Goal: Navigation & Orientation: Find specific page/section

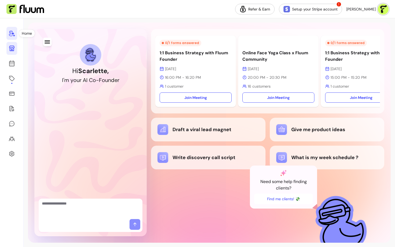
click at [13, 51] on icon at bounding box center [11, 48] width 5 height 5
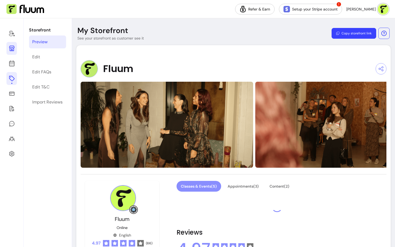
click at [10, 75] on link at bounding box center [11, 78] width 10 height 13
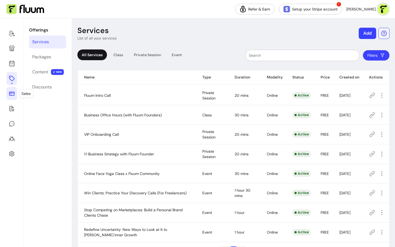
click at [14, 91] on icon at bounding box center [12, 93] width 6 height 6
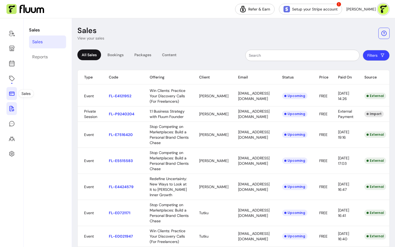
click at [14, 111] on icon at bounding box center [12, 108] width 6 height 6
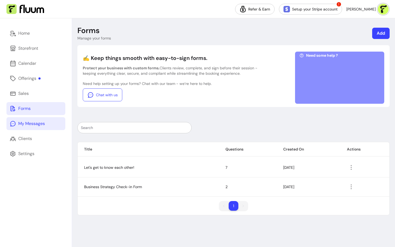
click at [42, 123] on div "My Messages" at bounding box center [31, 123] width 27 height 6
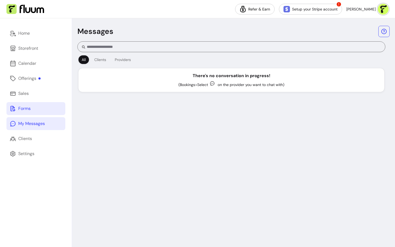
click at [40, 114] on link "Forms" at bounding box center [35, 108] width 59 height 13
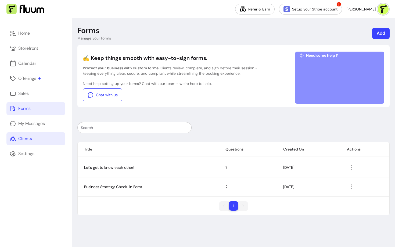
click at [35, 143] on link "Clients" at bounding box center [35, 138] width 59 height 13
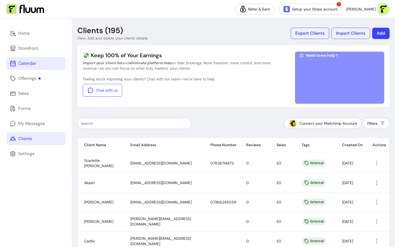
click at [34, 63] on div "Calendar" at bounding box center [27, 63] width 18 height 6
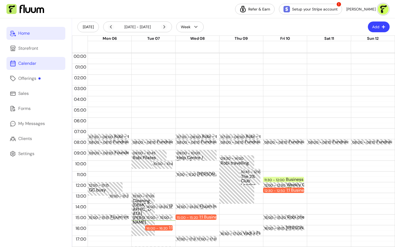
click at [23, 36] on div "Home" at bounding box center [24, 33] width 12 height 6
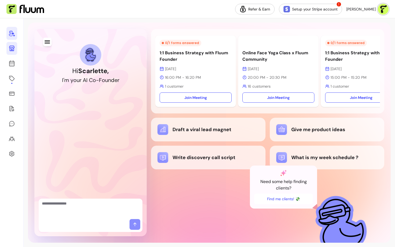
click at [13, 46] on icon at bounding box center [12, 48] width 6 height 6
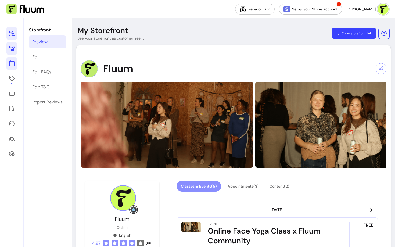
click at [14, 67] on link at bounding box center [11, 63] width 10 height 13
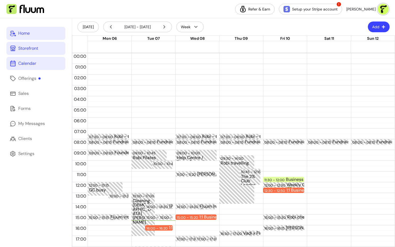
click at [26, 45] on div "Storefront" at bounding box center [28, 48] width 20 height 6
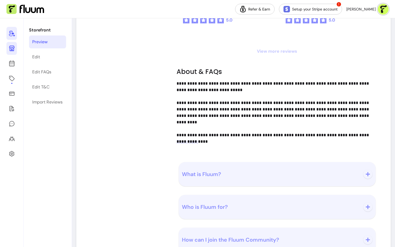
scroll to position [426, 0]
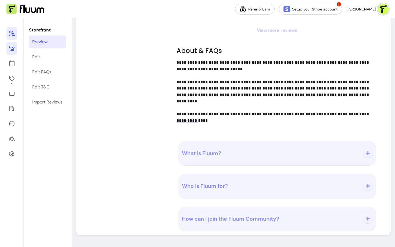
click at [232, 151] on span "What is Fluum?" at bounding box center [271, 153] width 178 height 8
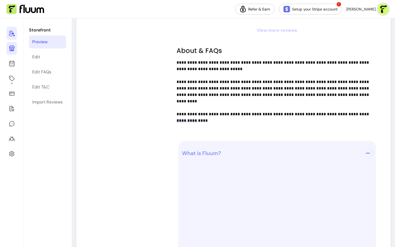
click at [232, 151] on span "What is Fluum?" at bounding box center [271, 153] width 178 height 8
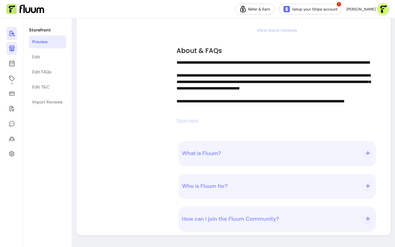
click at [225, 185] on span "Who is Fluum for?" at bounding box center [205, 185] width 46 height 7
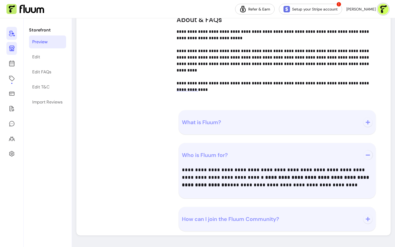
click at [215, 153] on span "Who is Fluum for?" at bounding box center [205, 154] width 46 height 7
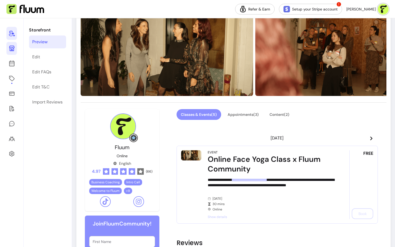
scroll to position [0, 0]
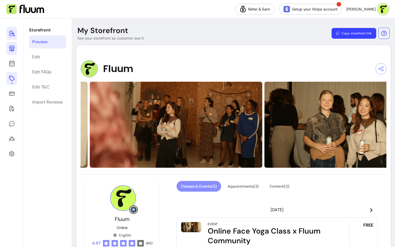
click at [12, 78] on icon at bounding box center [12, 78] width 6 height 6
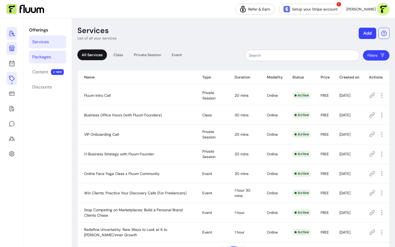
click at [54, 62] on link "Packages" at bounding box center [47, 56] width 37 height 13
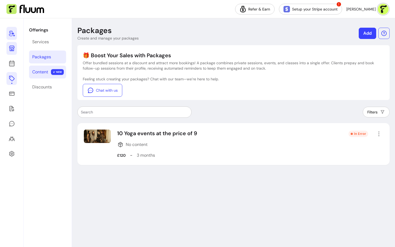
click at [45, 74] on div "Content" at bounding box center [40, 72] width 16 height 6
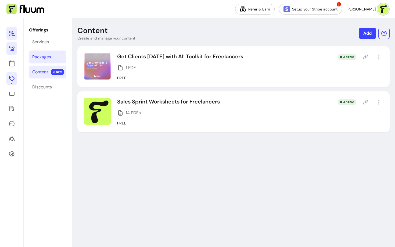
click at [43, 61] on link "Packages" at bounding box center [47, 56] width 37 height 13
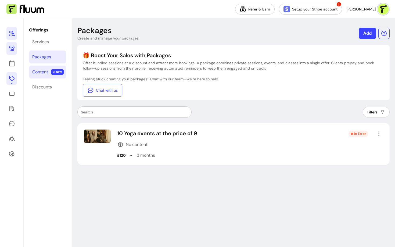
click at [46, 68] on link "Content NEW" at bounding box center [47, 71] width 37 height 13
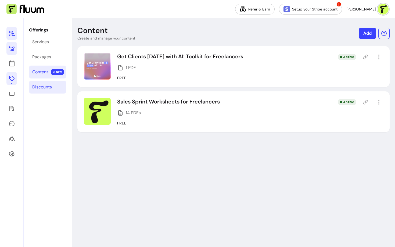
click at [37, 86] on div "Discounts" at bounding box center [42, 87] width 20 height 6
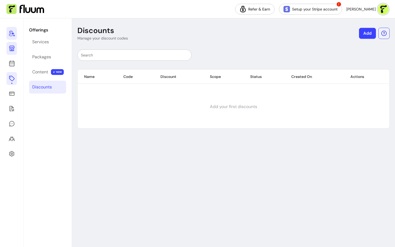
click at [363, 37] on link "Add" at bounding box center [367, 33] width 17 height 11
